Goal: Information Seeking & Learning: Learn about a topic

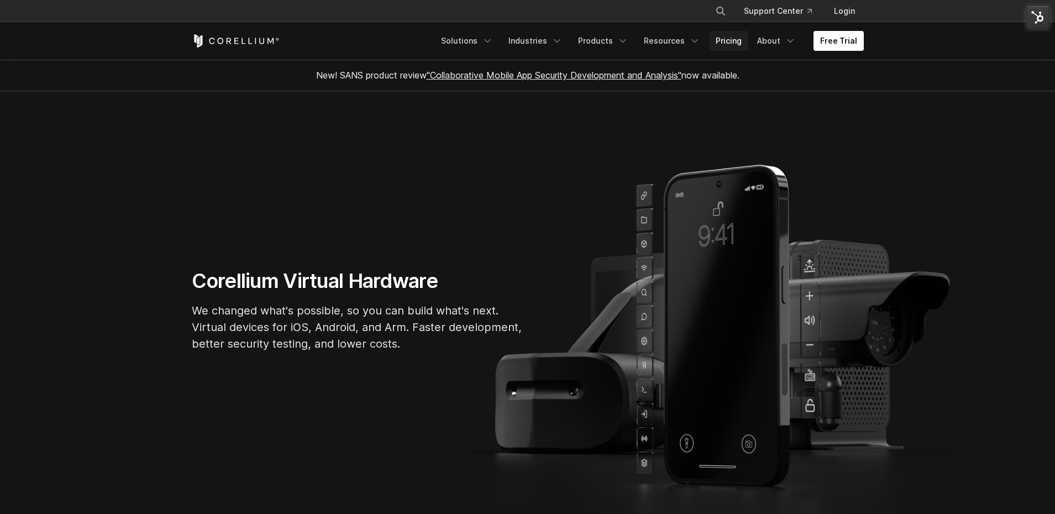
click at [722, 48] on link "Pricing" at bounding box center [728, 41] width 39 height 20
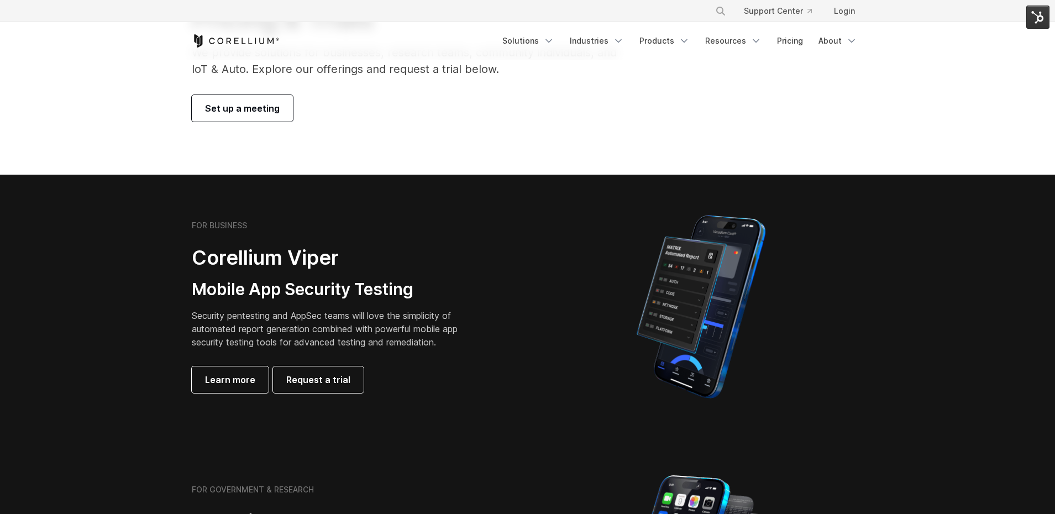
scroll to position [137, 0]
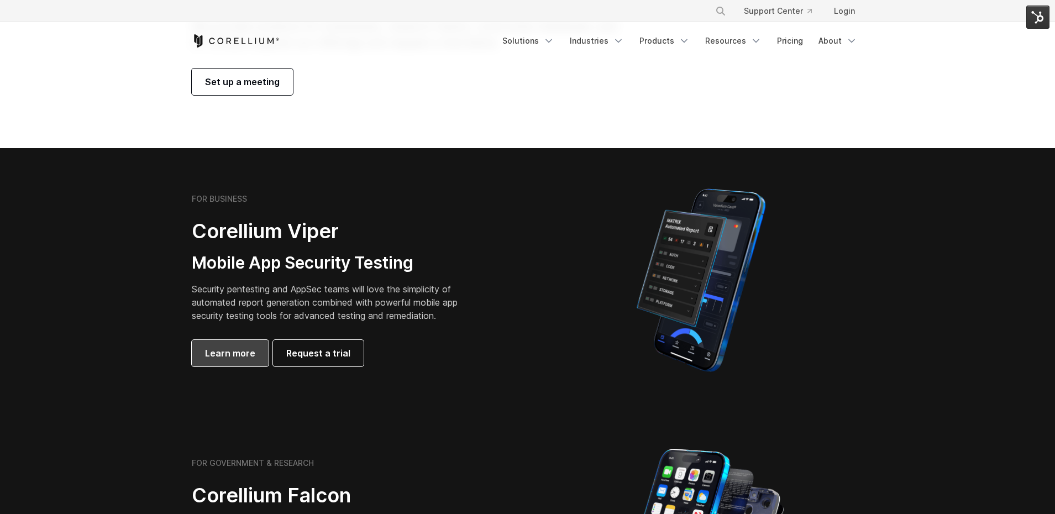
click at [234, 352] on span "Learn more" at bounding box center [230, 353] width 50 height 13
